Goal: Transaction & Acquisition: Book appointment/travel/reservation

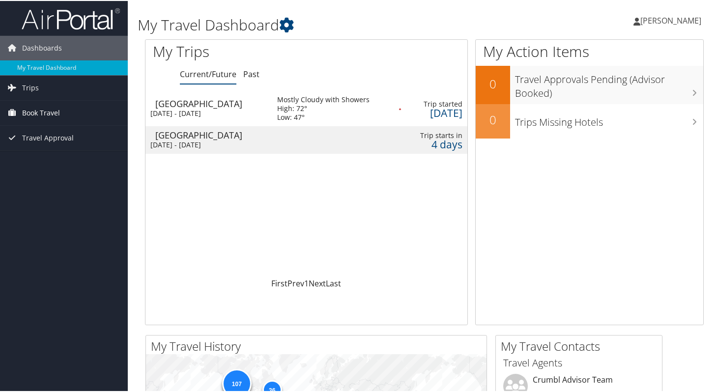
click at [77, 113] on link "Book Travel" at bounding box center [64, 112] width 128 height 25
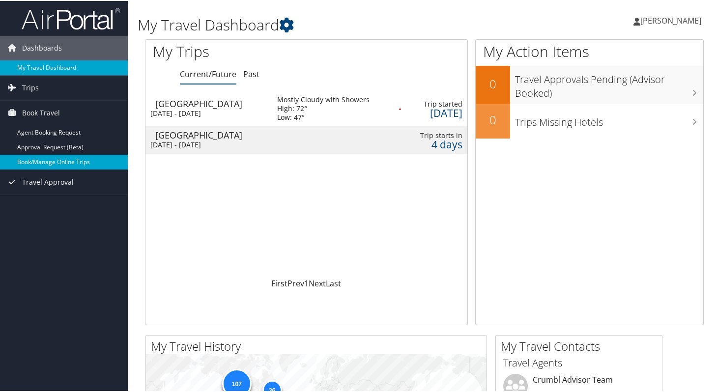
click at [73, 164] on link "Book/Manage Online Trips" at bounding box center [64, 161] width 128 height 15
